Goal: Transaction & Acquisition: Purchase product/service

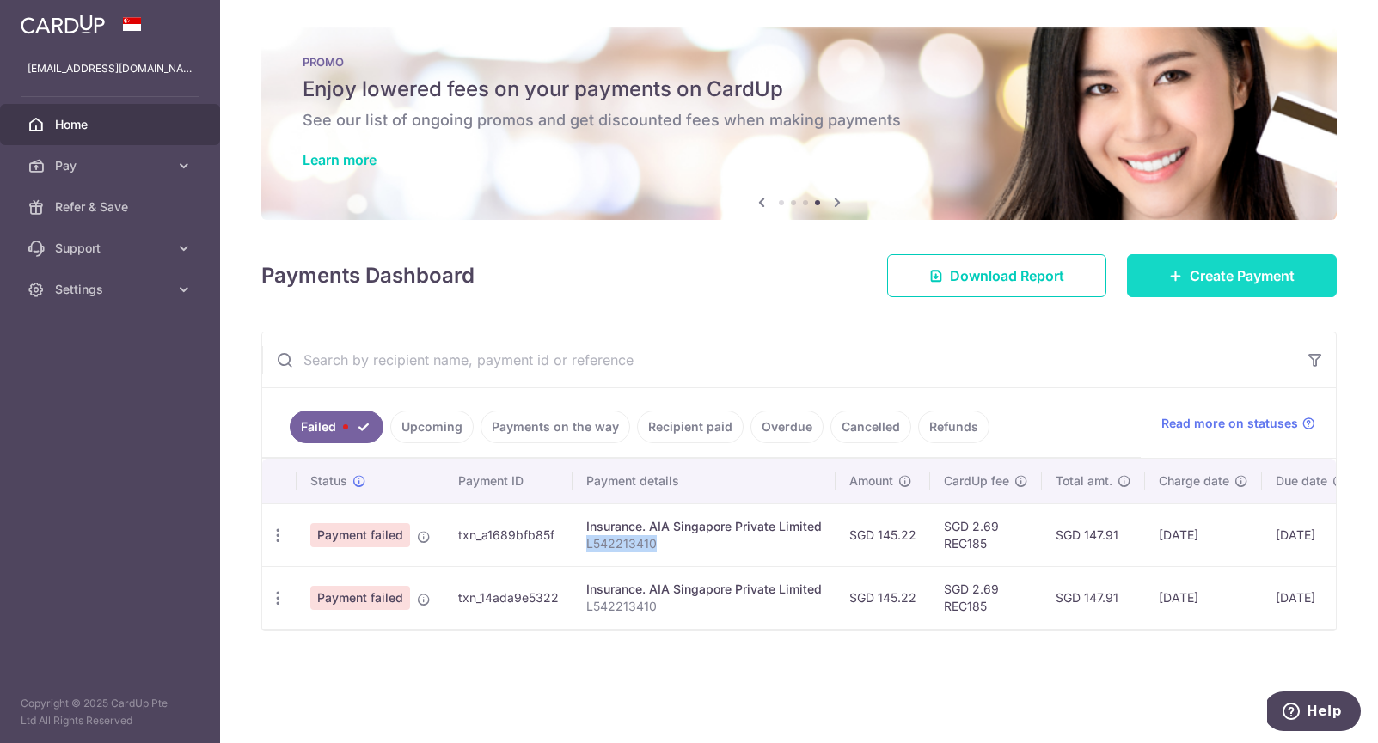
click at [1210, 278] on span "Create Payment" at bounding box center [1241, 276] width 105 height 21
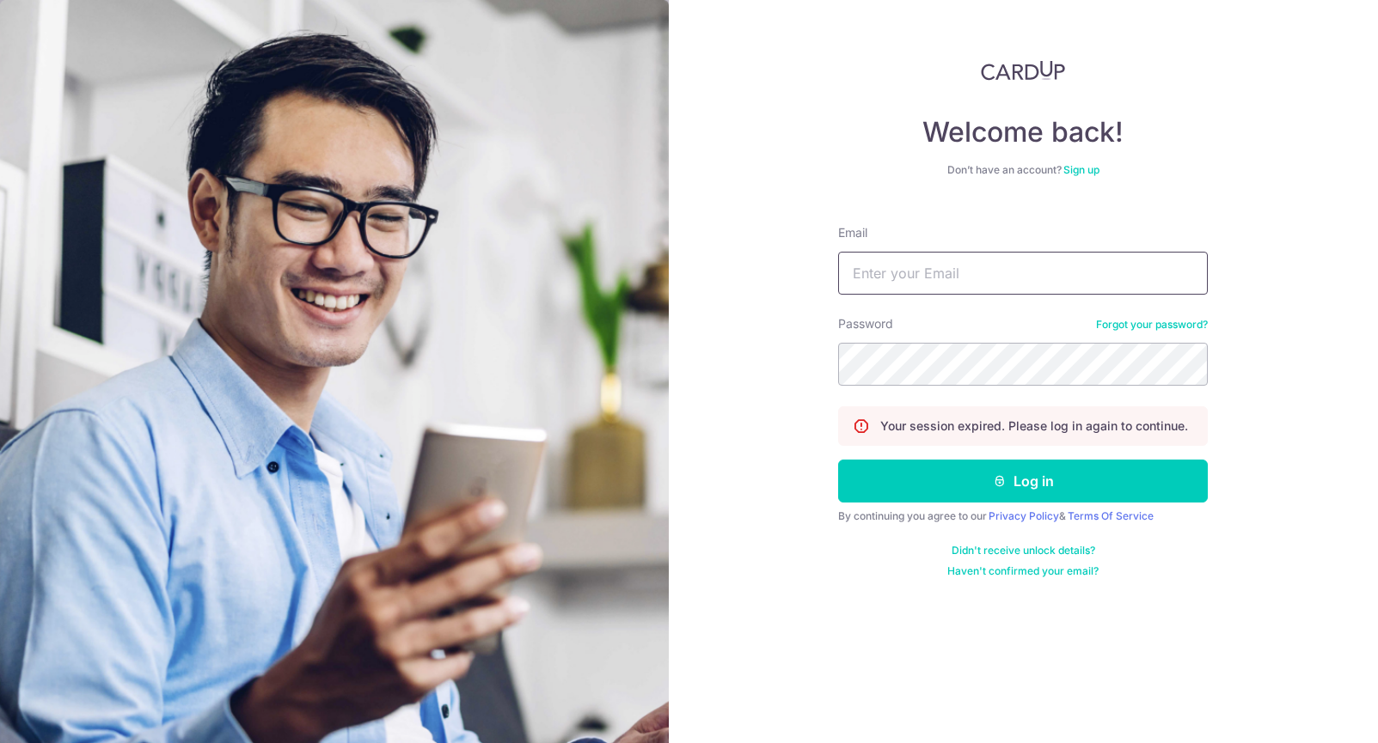
click at [867, 263] on input "Email" at bounding box center [1023, 273] width 370 height 43
type input "[EMAIL_ADDRESS][DOMAIN_NAME]"
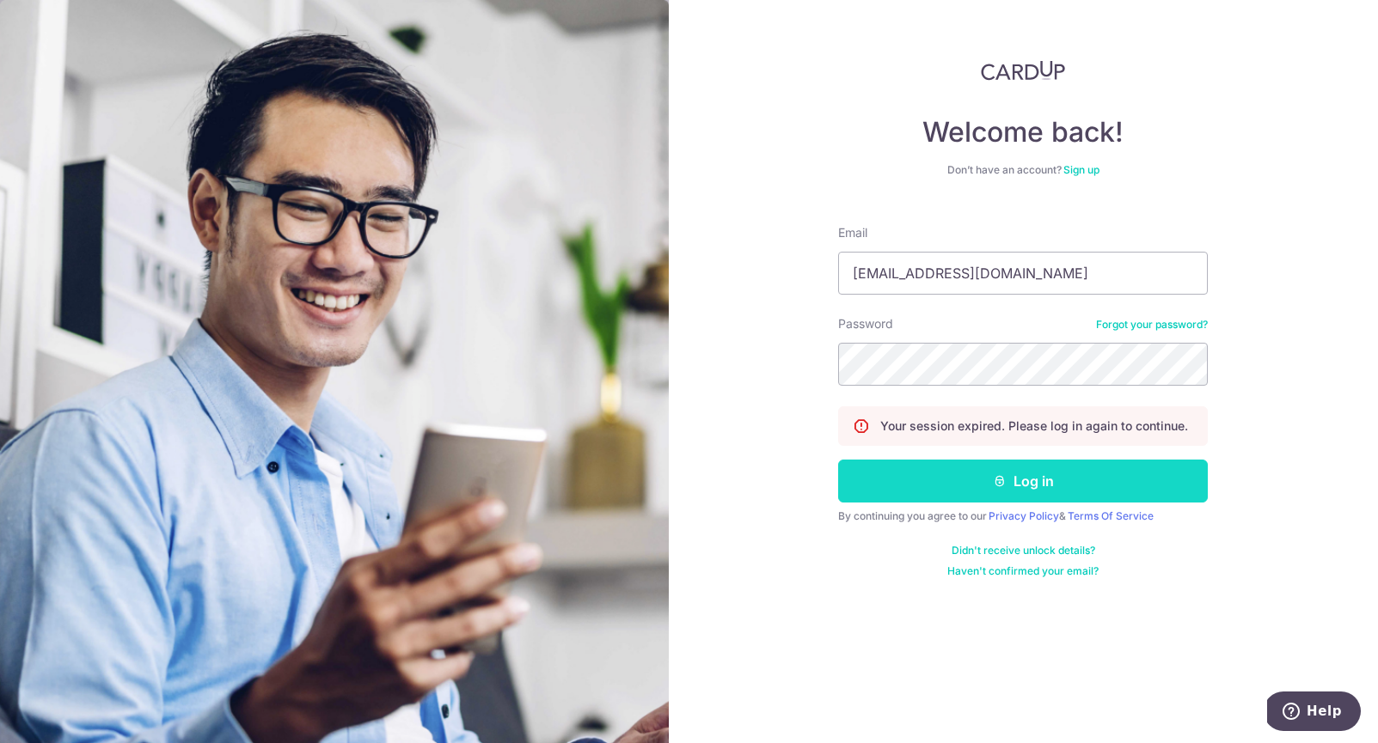
click at [1001, 487] on icon "submit" at bounding box center [1000, 481] width 14 height 14
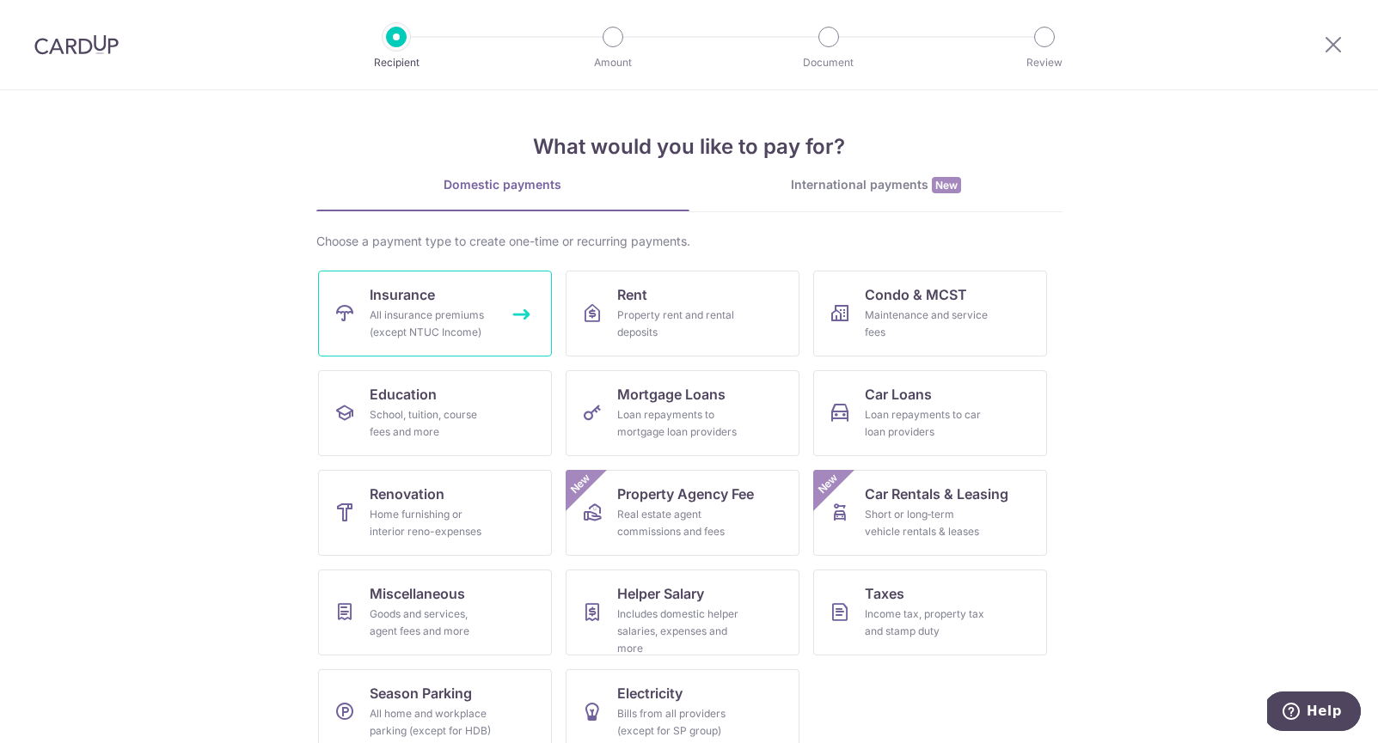
click at [481, 330] on div "All insurance premiums (except NTUC Income)" at bounding box center [432, 324] width 124 height 34
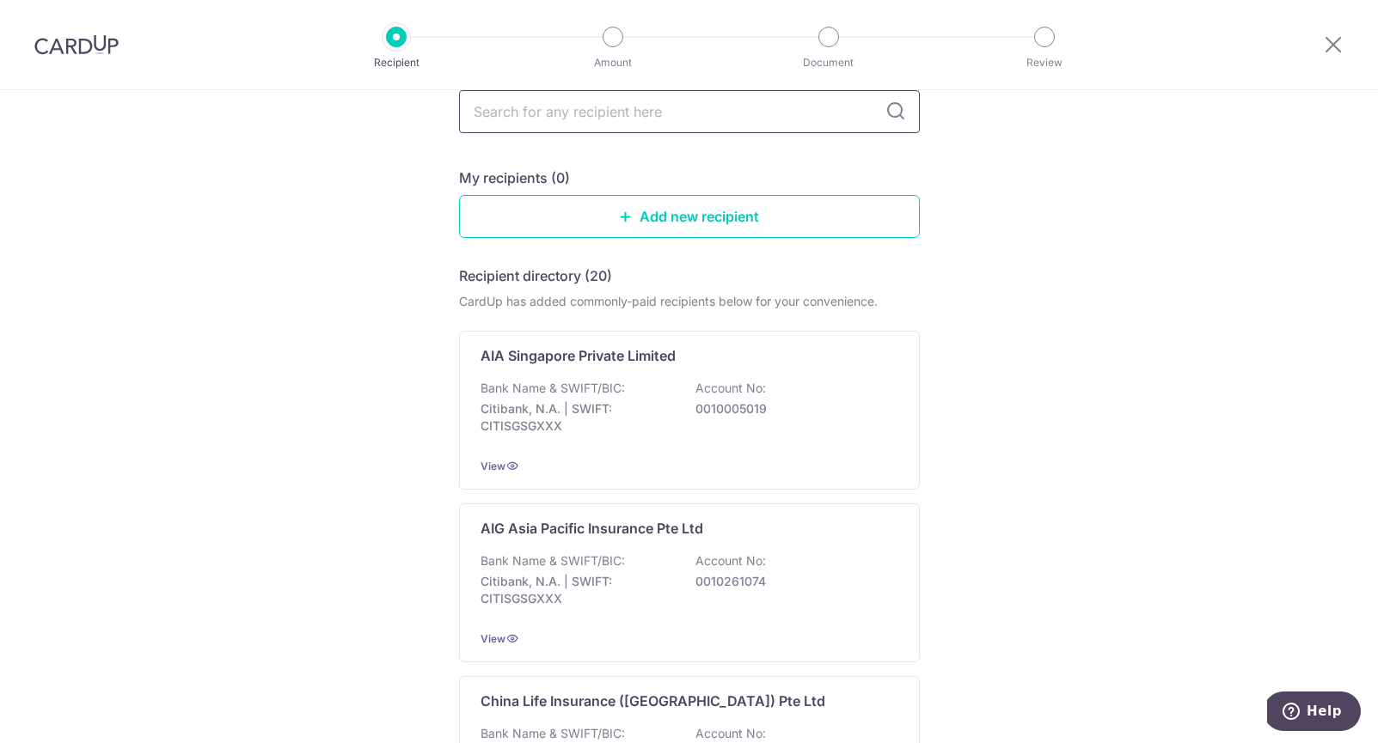
scroll to position [117, 0]
click at [605, 441] on div "Bank Name & SWIFT/BIC: Citibank, N.A. | SWIFT: CITISGSGXXX Account No: 00100050…" at bounding box center [689, 412] width 418 height 64
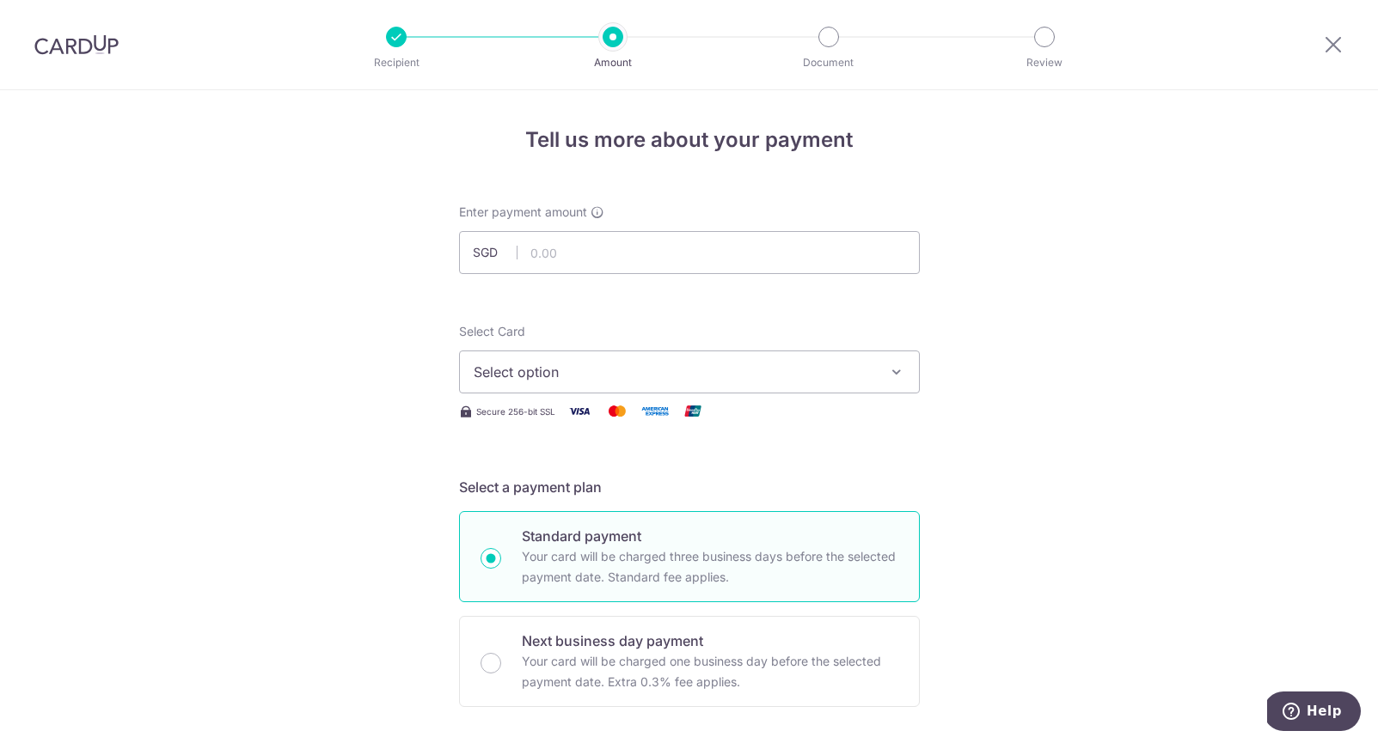
type input "145.22"
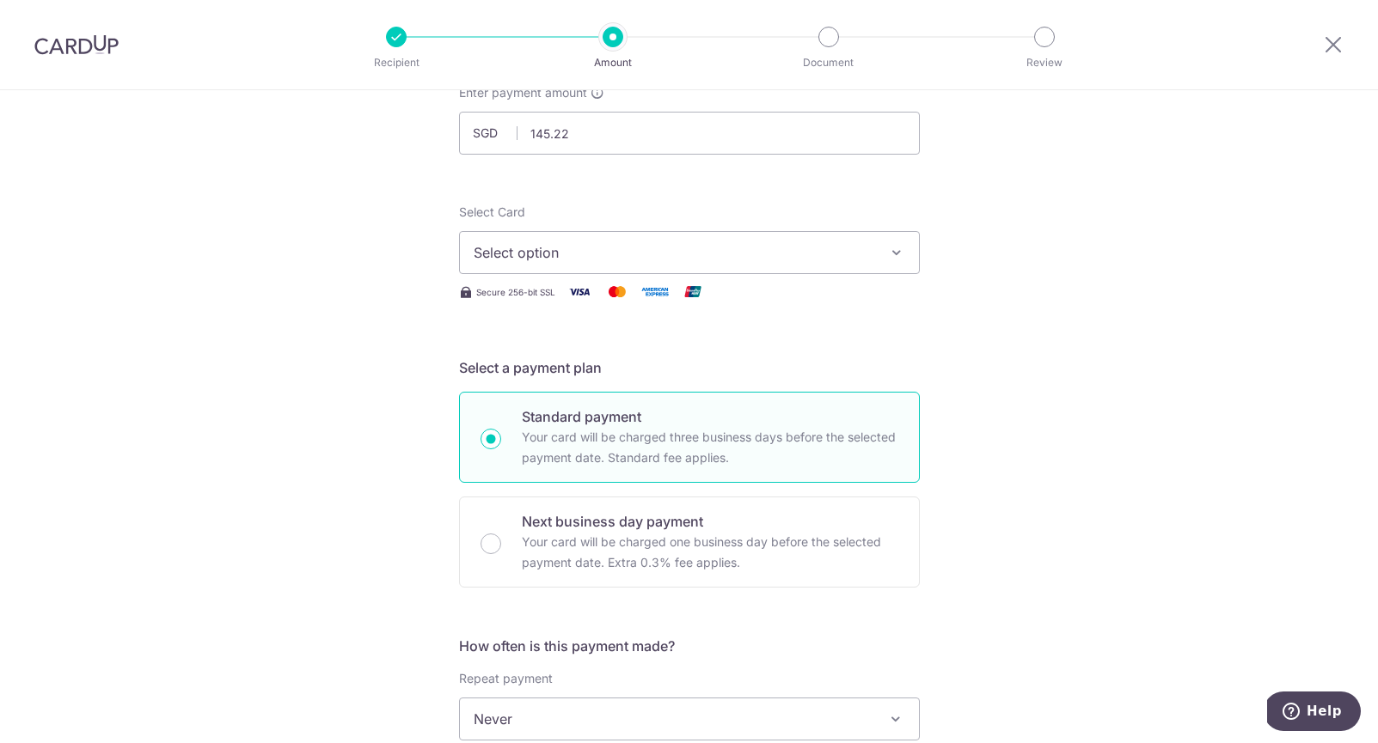
scroll to position [156, 0]
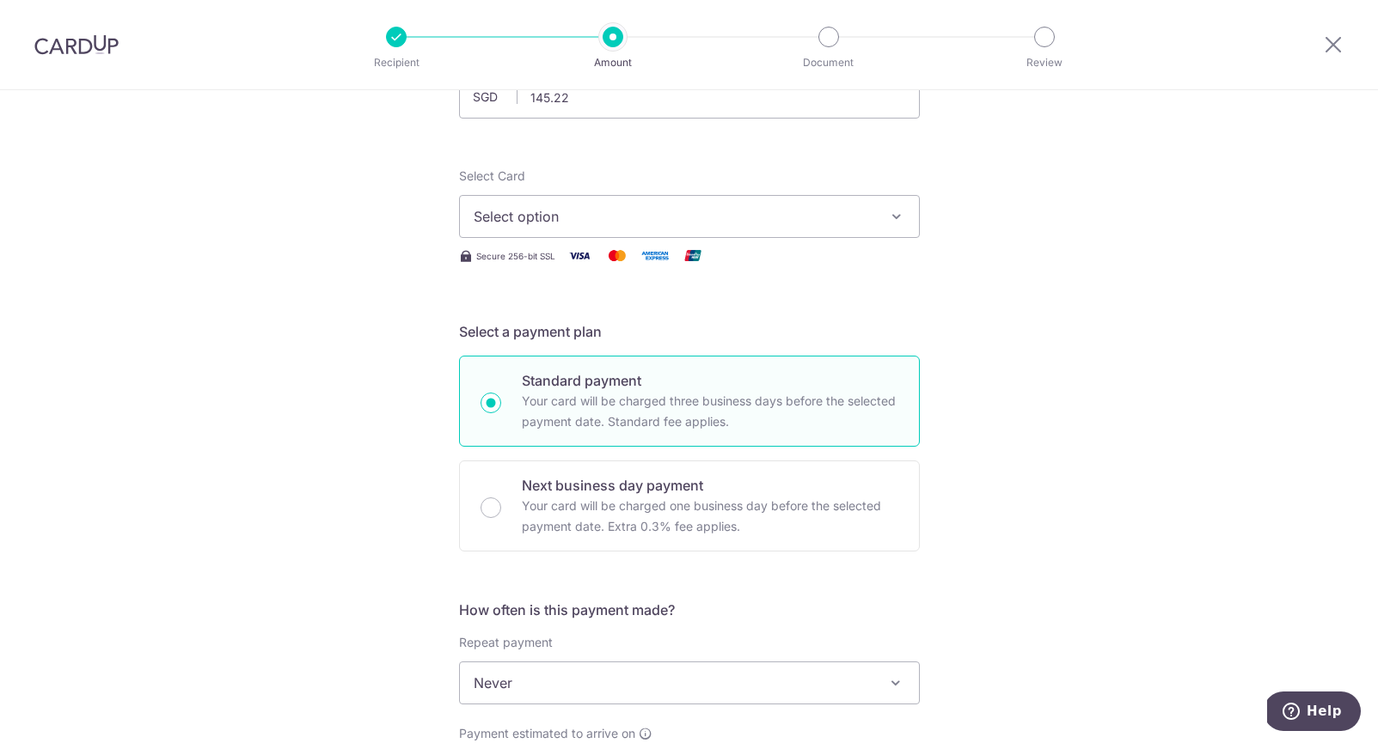
click at [576, 222] on span "Select option" at bounding box center [674, 216] width 400 height 21
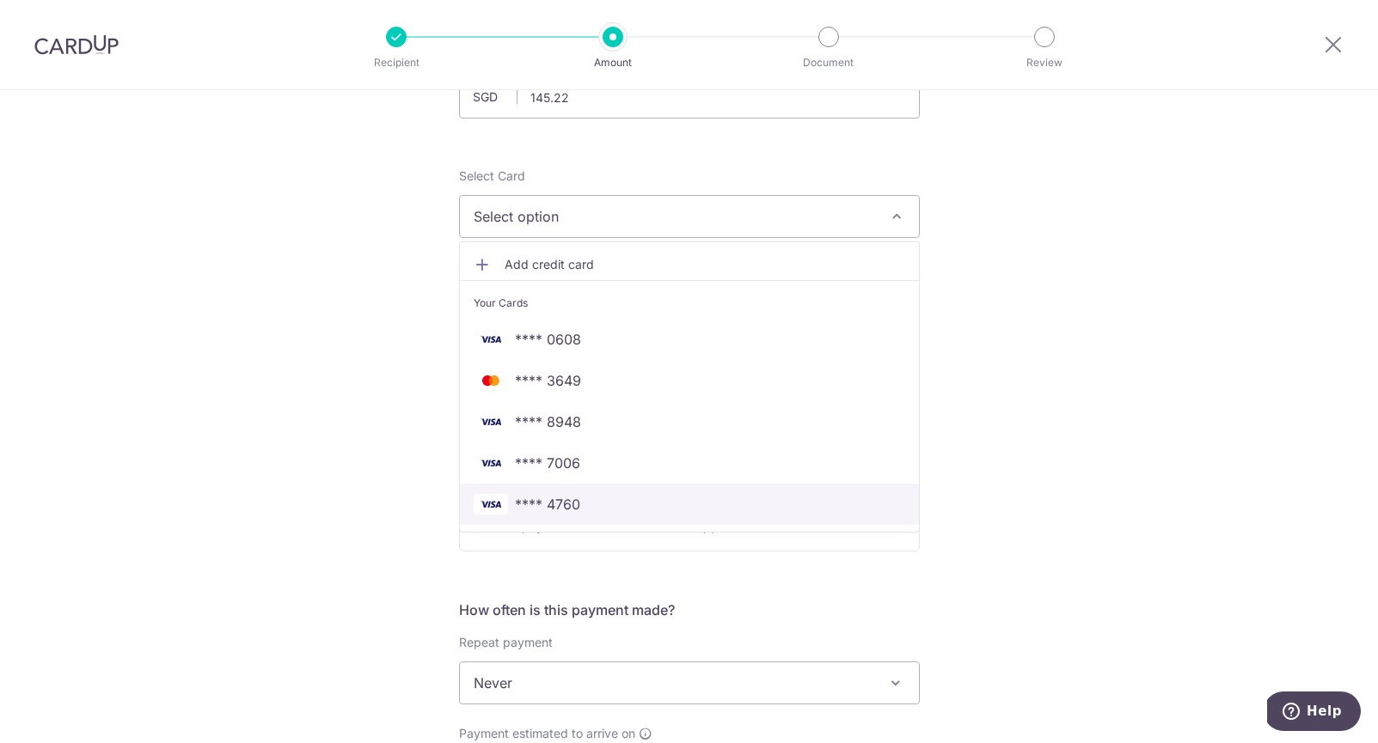
click at [619, 503] on span "**** 4760" at bounding box center [689, 504] width 431 height 21
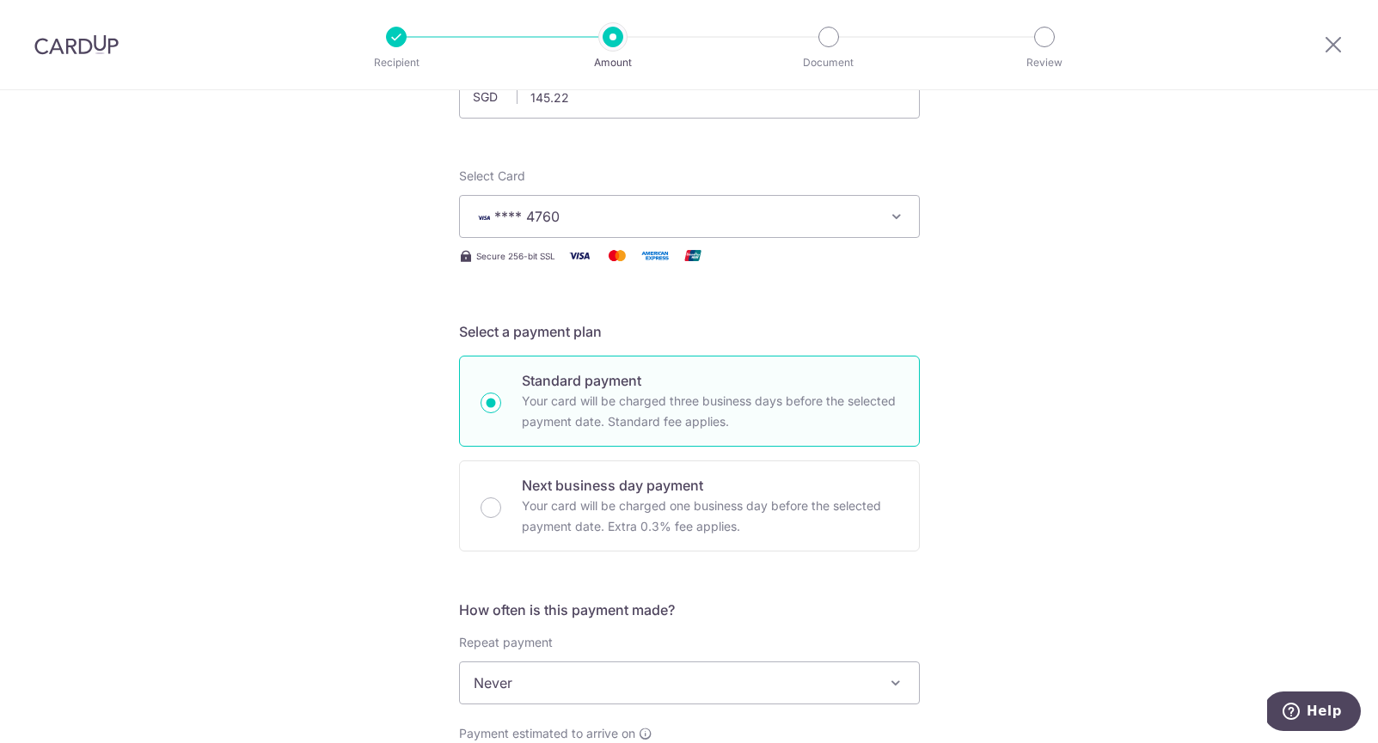
scroll to position [413, 0]
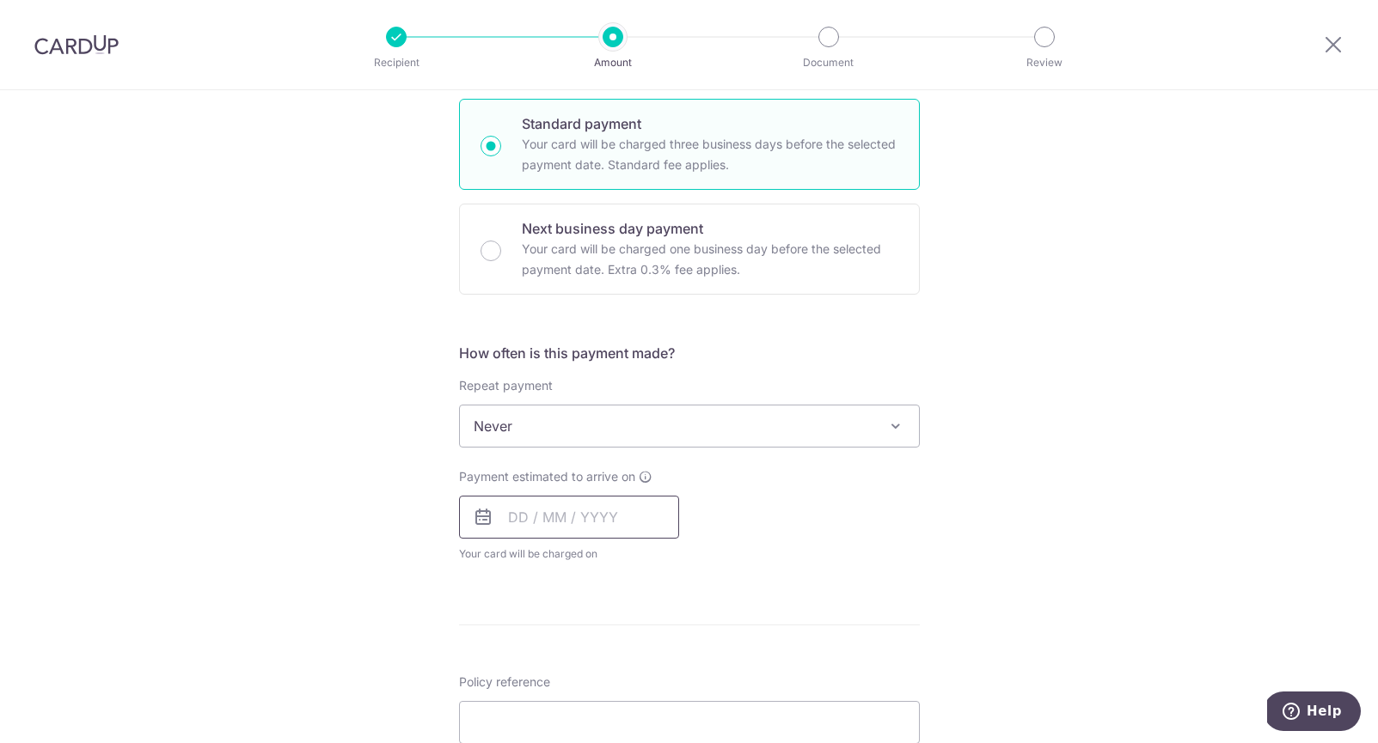
click at [548, 538] on input "text" at bounding box center [569, 517] width 220 height 43
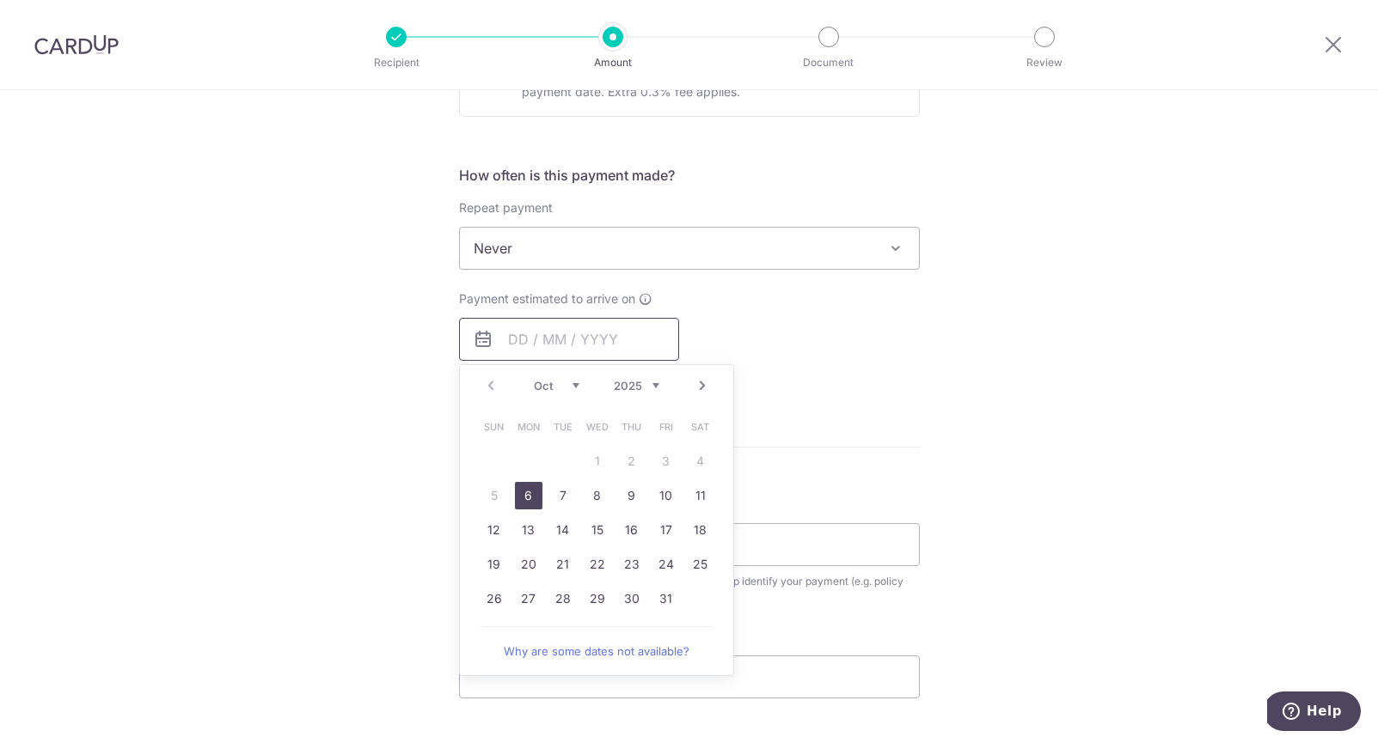
scroll to position [592, 0]
click at [521, 498] on link "6" at bounding box center [529, 494] width 28 height 28
type input "06/10/2025"
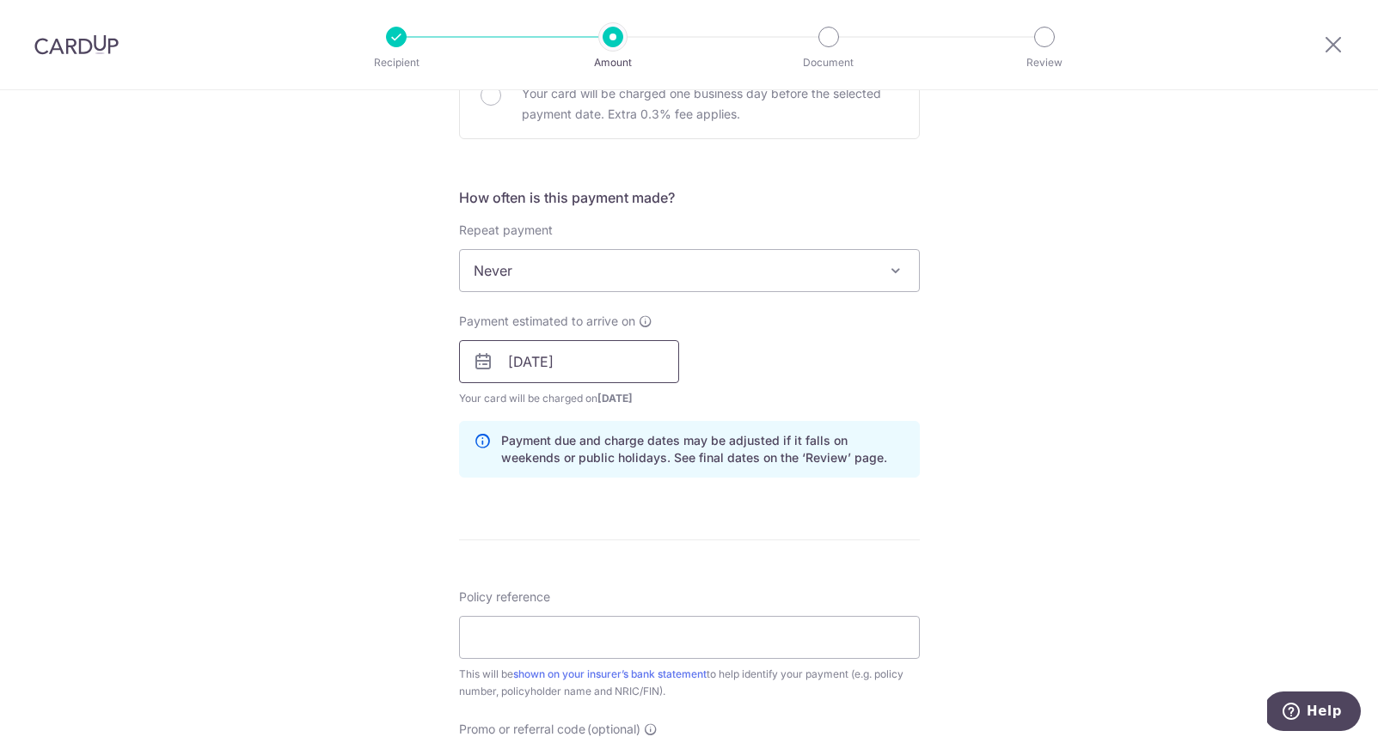
scroll to position [596, 0]
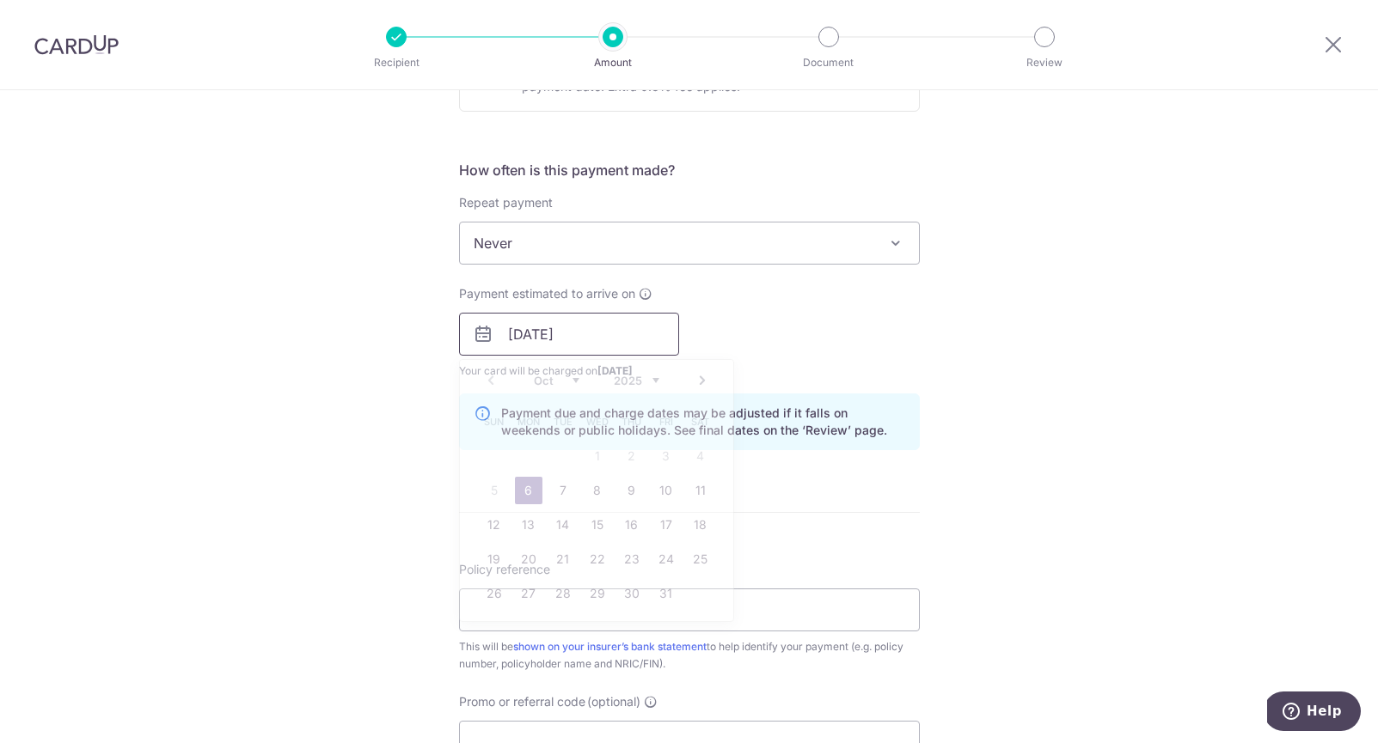
click at [549, 333] on input "06/10/2025" at bounding box center [569, 334] width 220 height 43
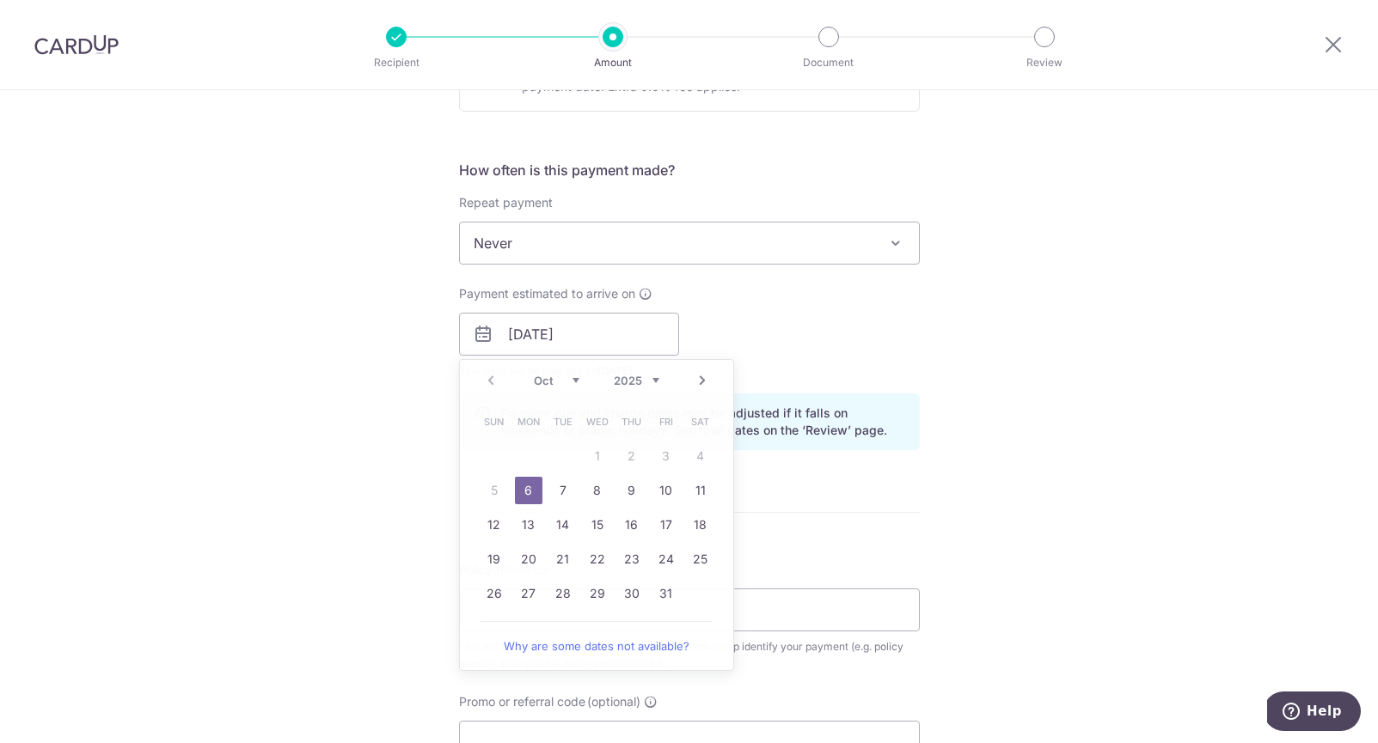
click at [745, 312] on div "Payment estimated to arrive on 06/10/2025 Prev Next Oct Nov Dec 2025 2026 2027 …" at bounding box center [689, 332] width 481 height 95
